Goal: Transaction & Acquisition: Purchase product/service

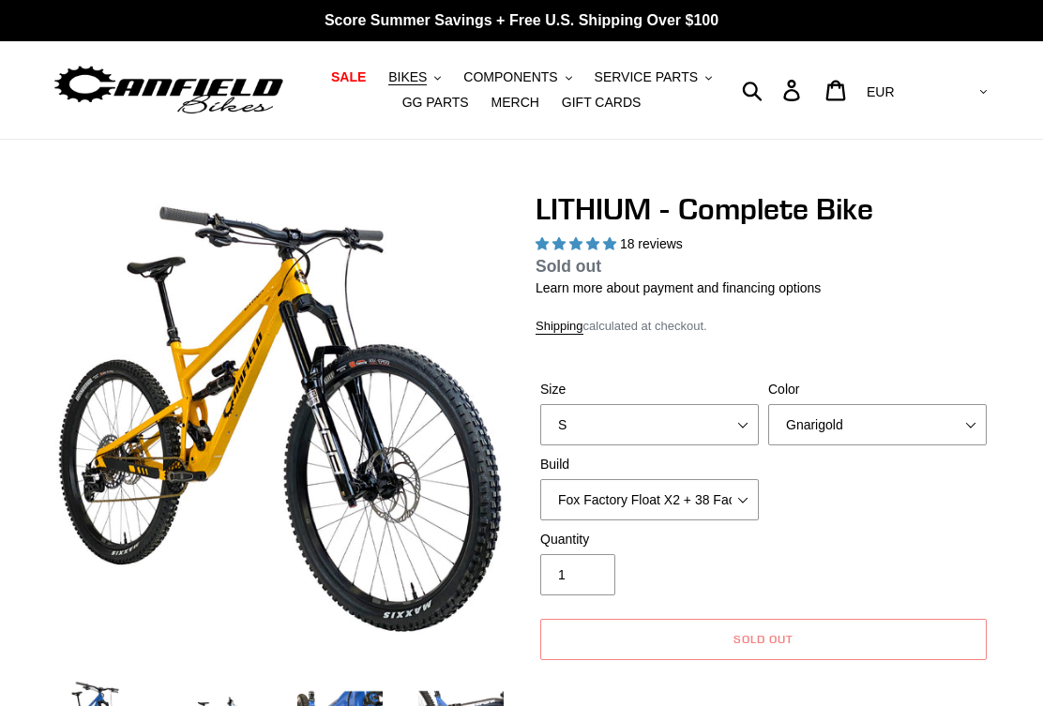
select select "highest-rating"
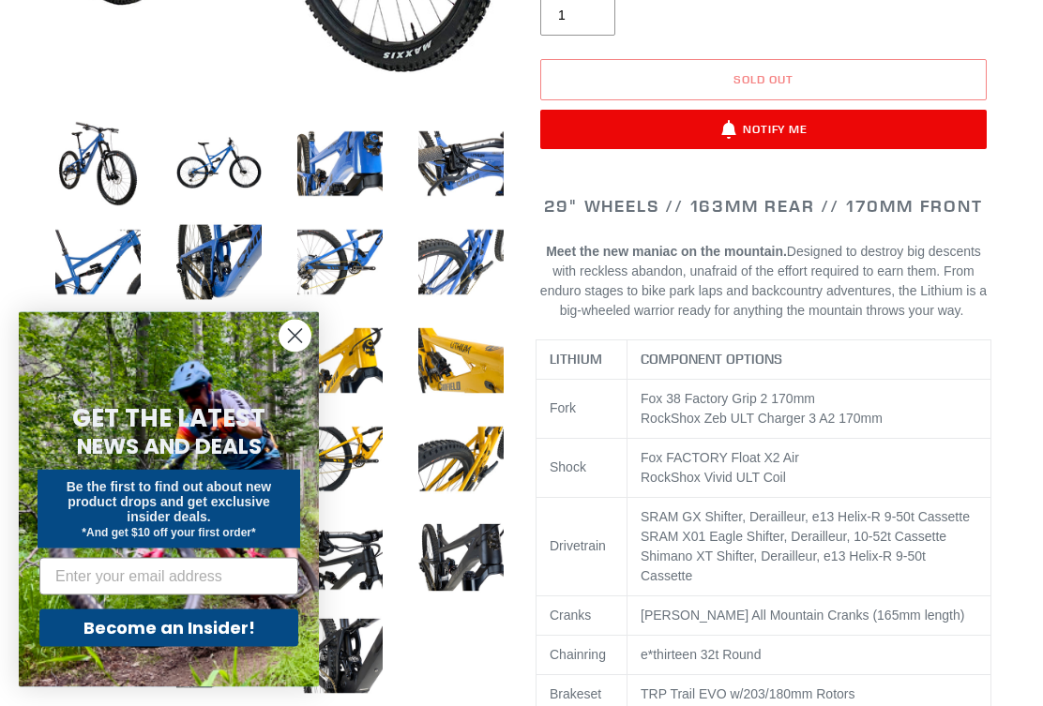
scroll to position [560, 0]
click at [226, 172] on img at bounding box center [219, 163] width 93 height 93
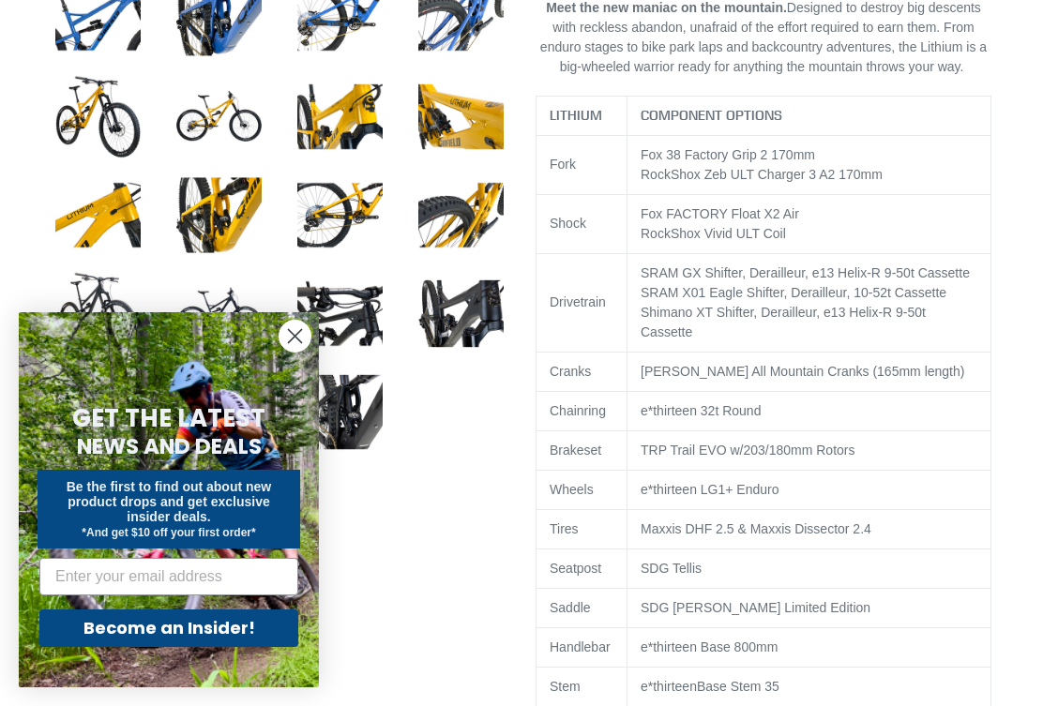
scroll to position [803, 0]
click at [295, 348] on circle "Close dialog" at bounding box center [294, 336] width 31 height 31
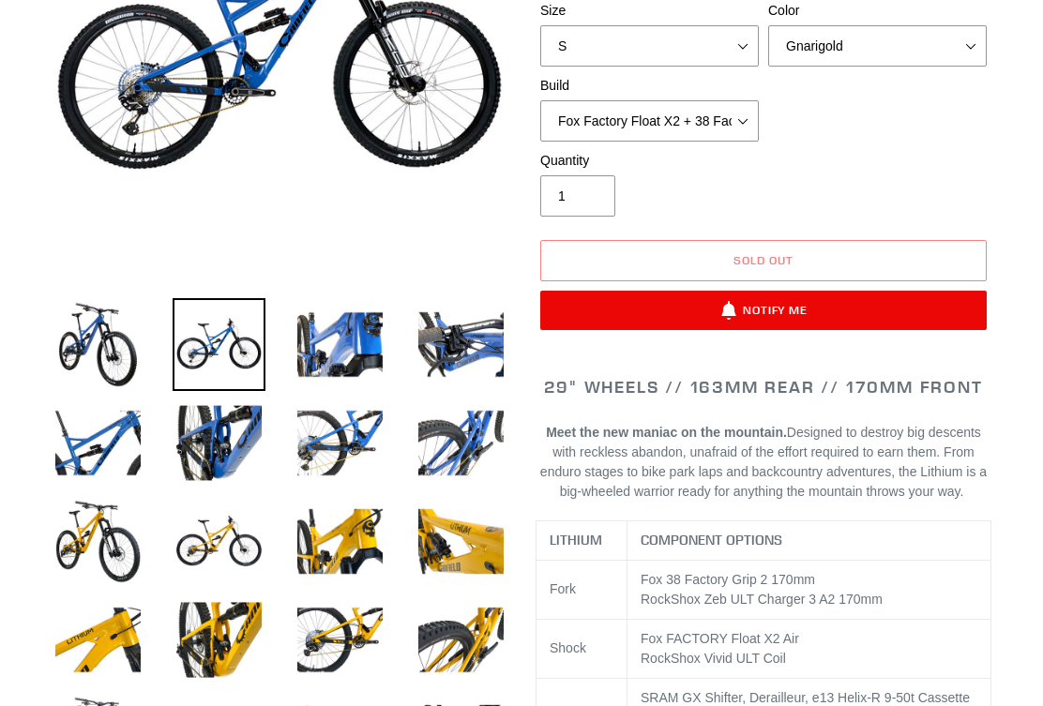
scroll to position [128, 0]
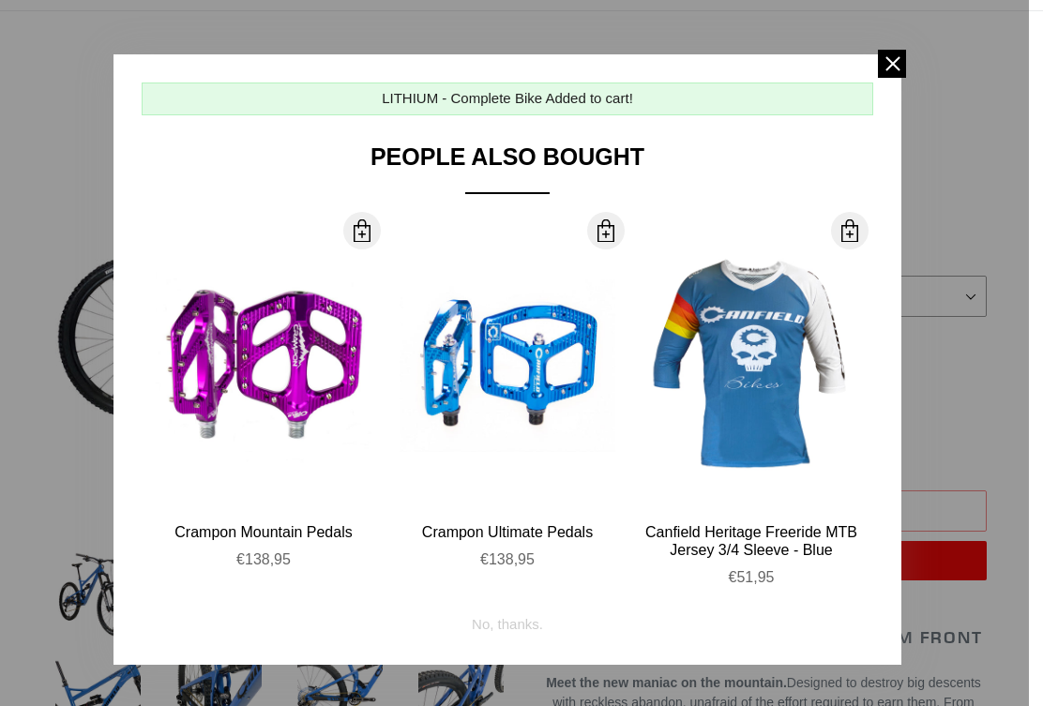
click at [815, 465] on div "More Info" at bounding box center [751, 365] width 216 height 288
select select "32973230866507"
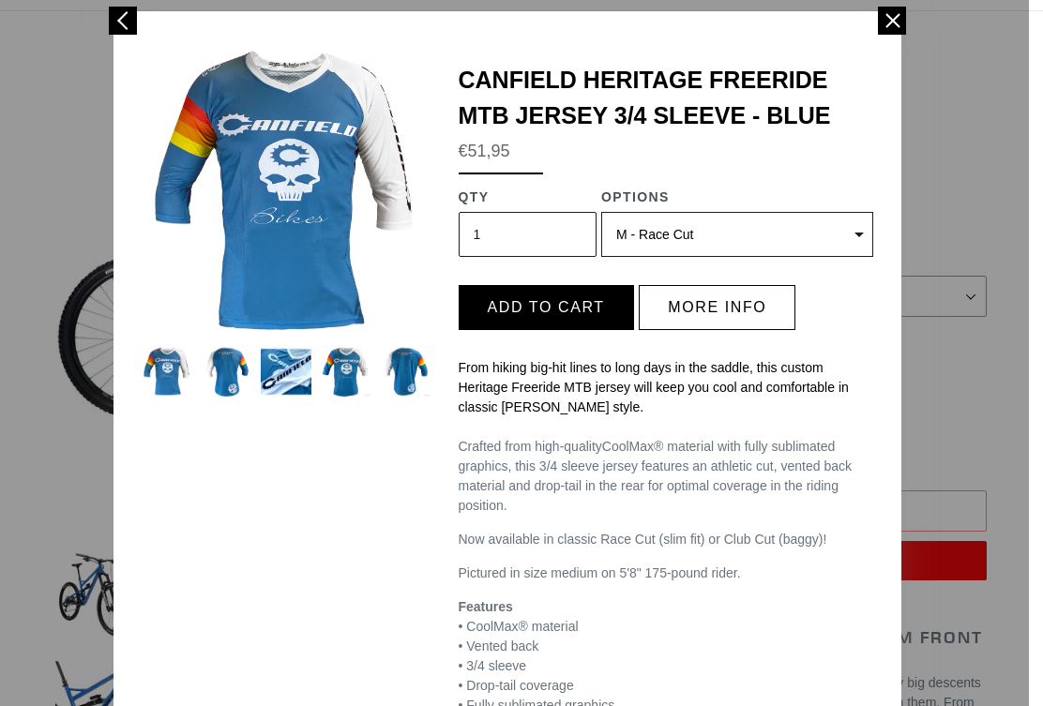
scroll to position [44, 0]
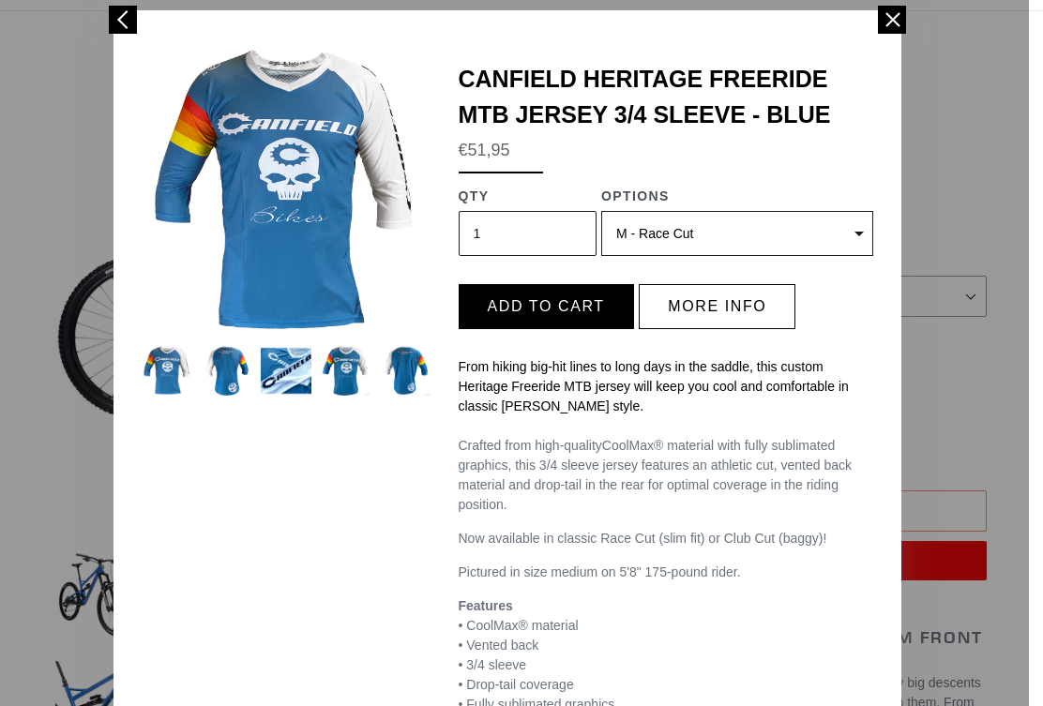
click at [410, 382] on img at bounding box center [405, 371] width 51 height 51
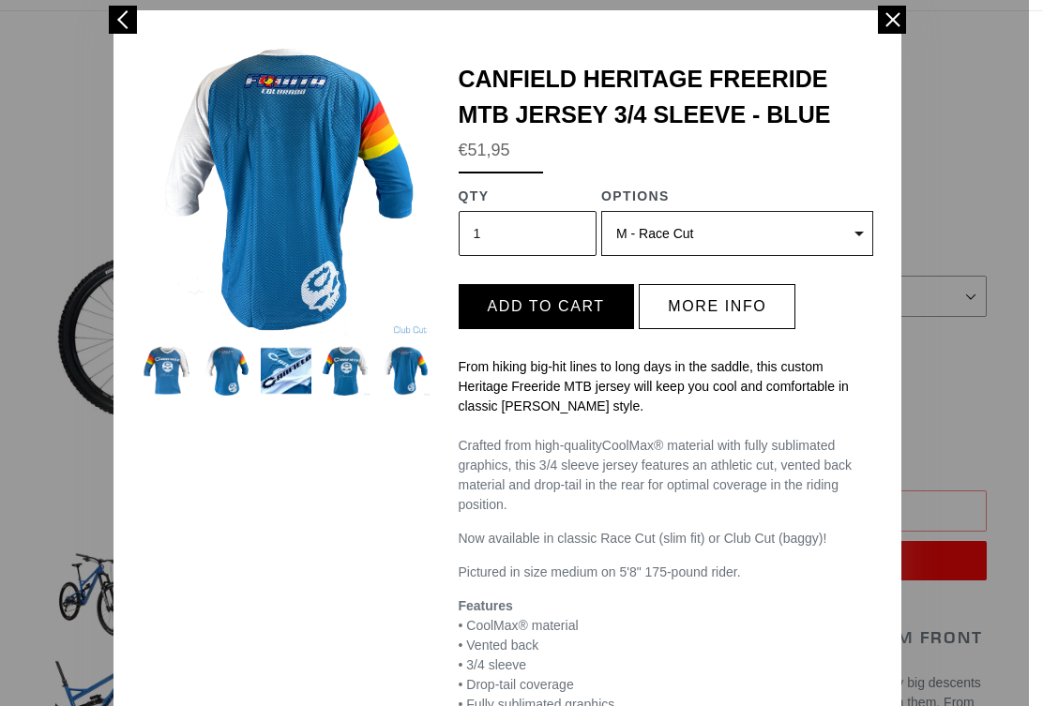
click at [1001, 378] on div at bounding box center [521, 353] width 1043 height 706
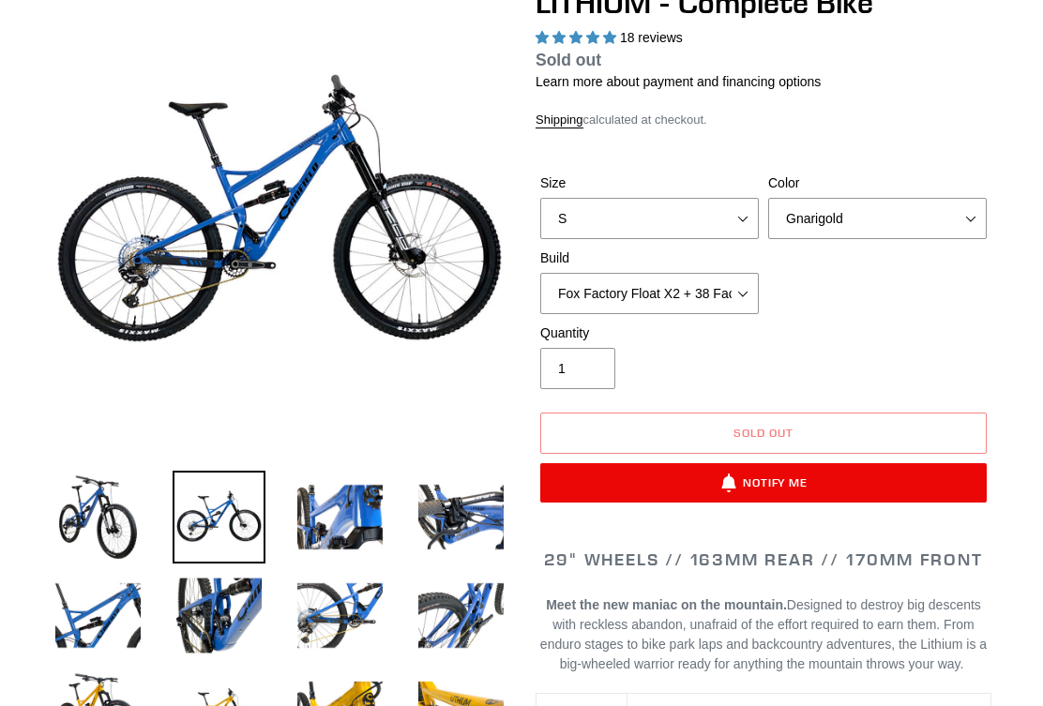
scroll to position [206, 0]
click at [469, 514] on img at bounding box center [460, 517] width 93 height 93
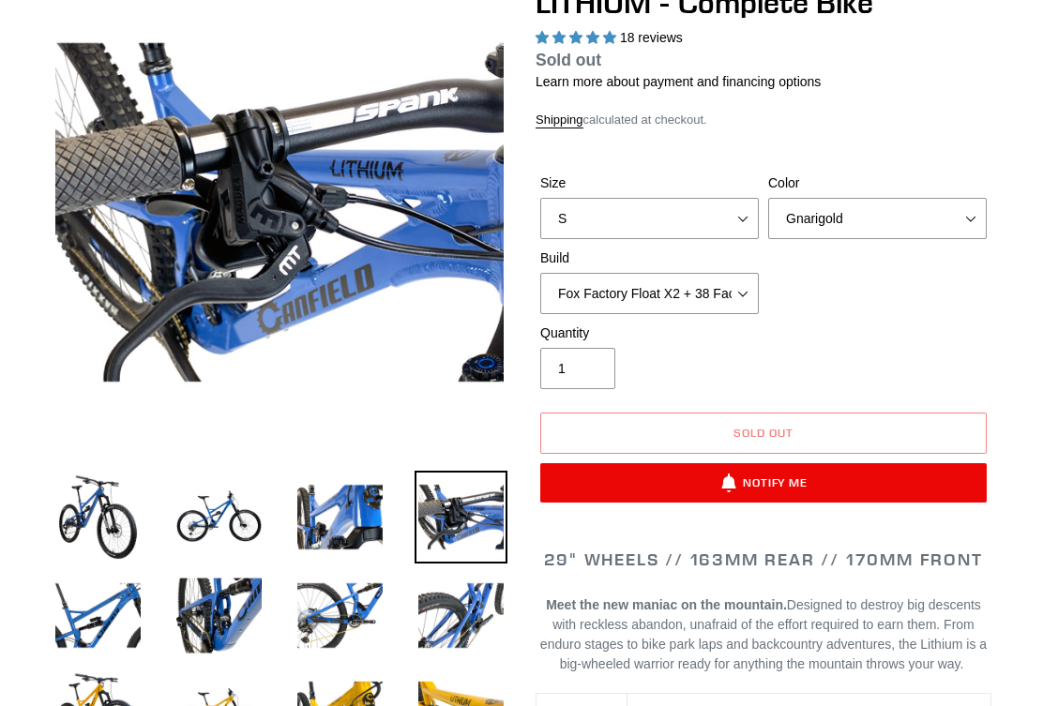
click at [349, 517] on img at bounding box center [339, 517] width 93 height 93
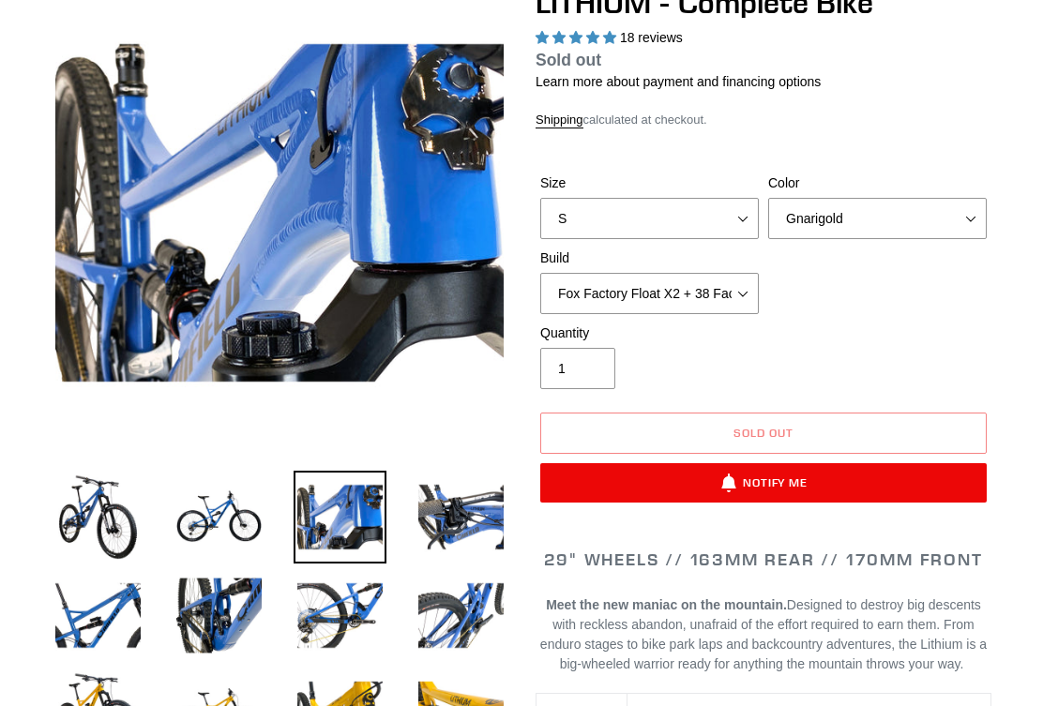
click at [234, 515] on img at bounding box center [219, 517] width 93 height 93
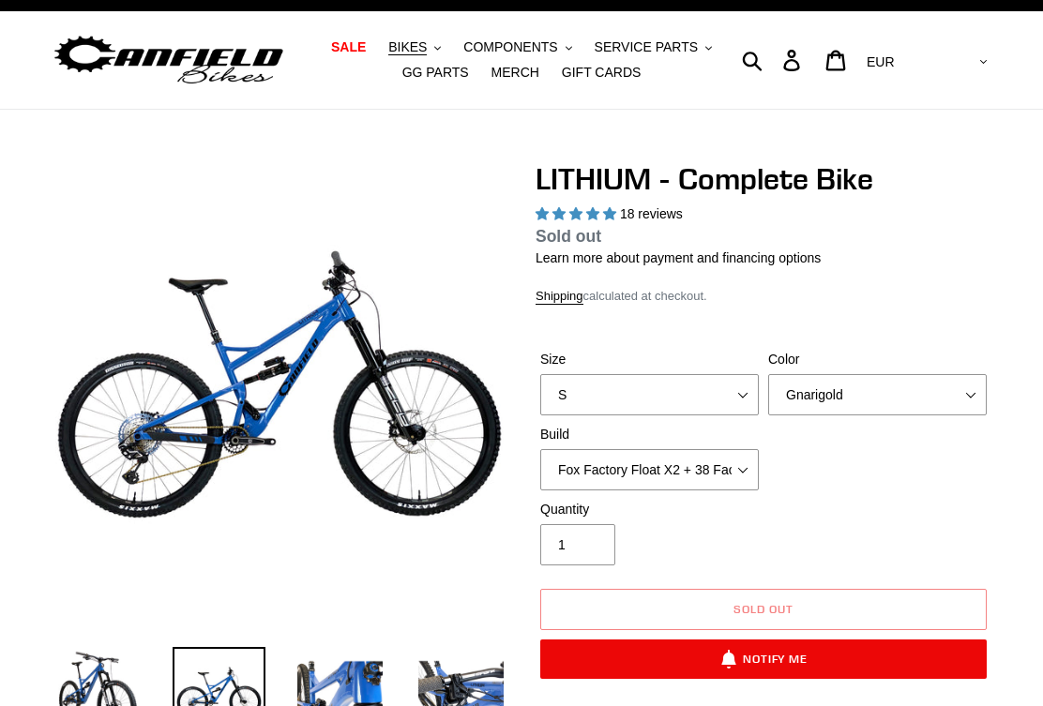
scroll to position [0, 0]
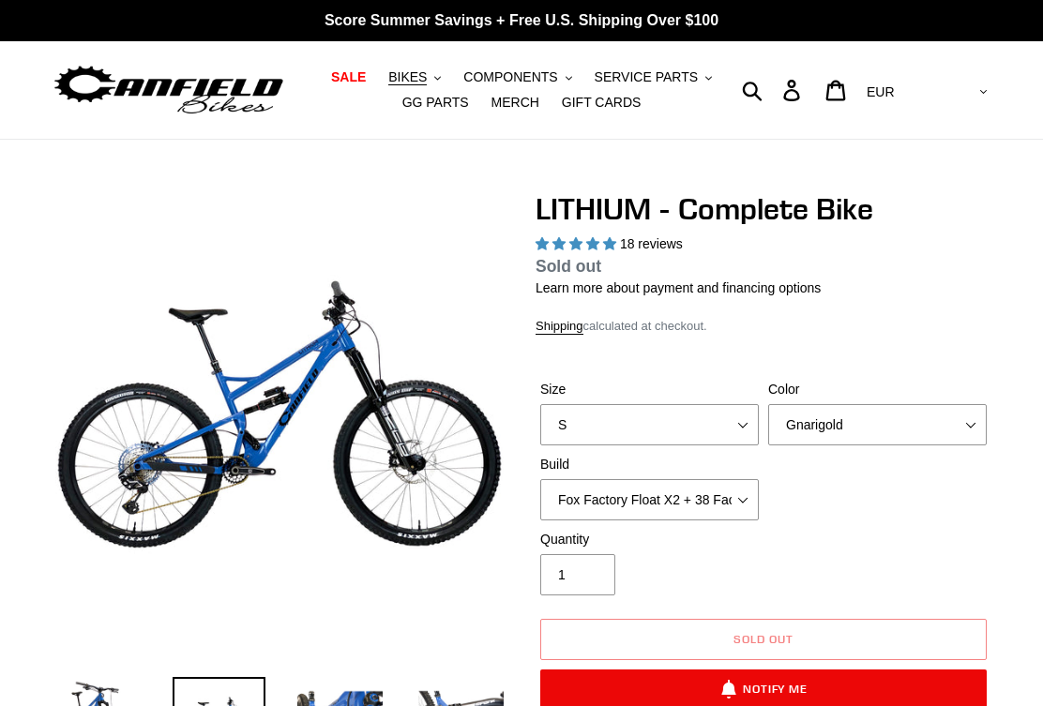
click at [521, 110] on span "MERCH" at bounding box center [515, 103] width 48 height 16
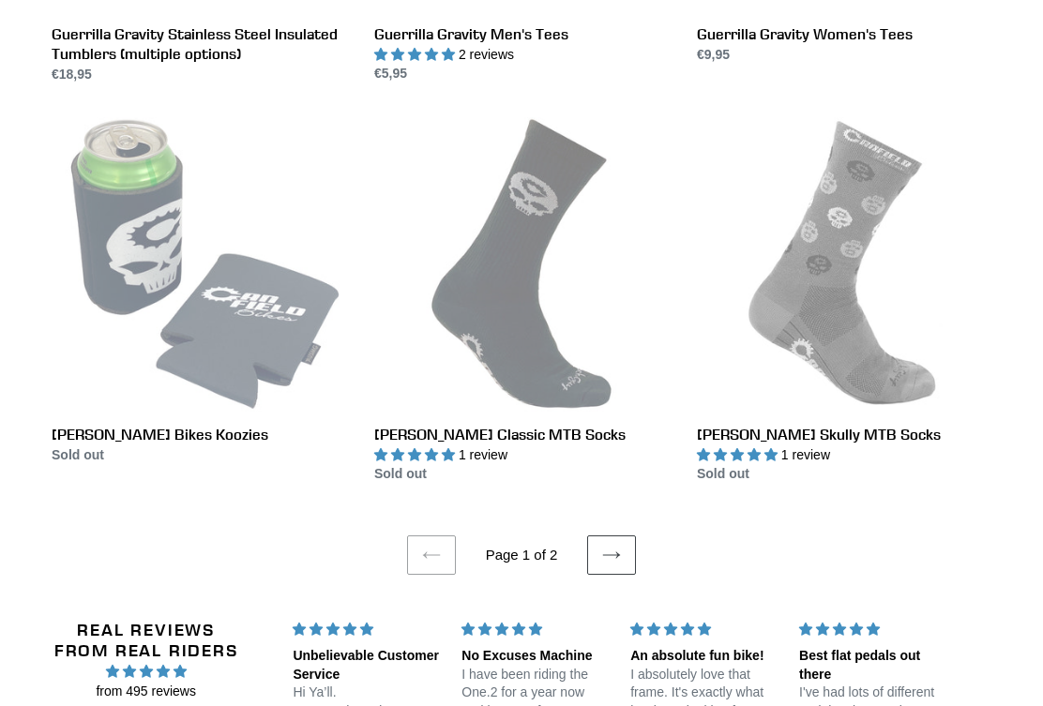
scroll to position [3321, 0]
click at [625, 535] on link "Next page" at bounding box center [611, 554] width 49 height 39
